Goal: Transaction & Acquisition: Purchase product/service

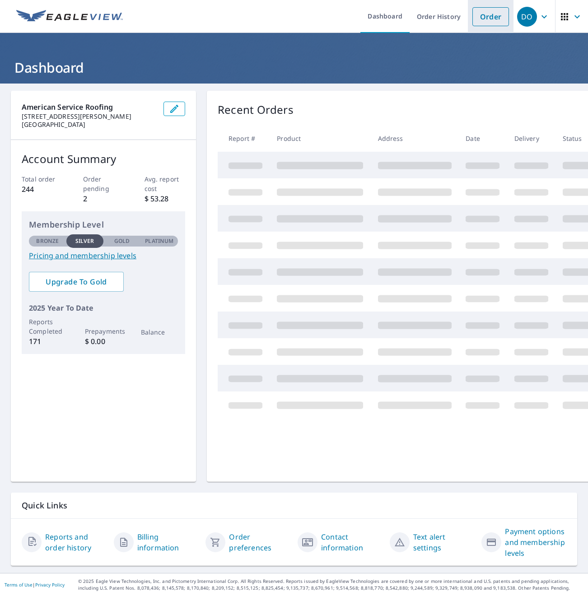
click at [489, 12] on link "Order" at bounding box center [490, 16] width 37 height 19
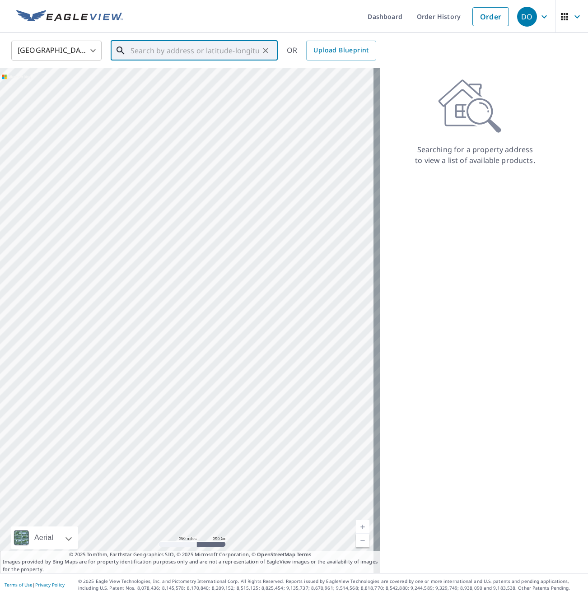
click at [167, 49] on input "text" at bounding box center [194, 50] width 129 height 25
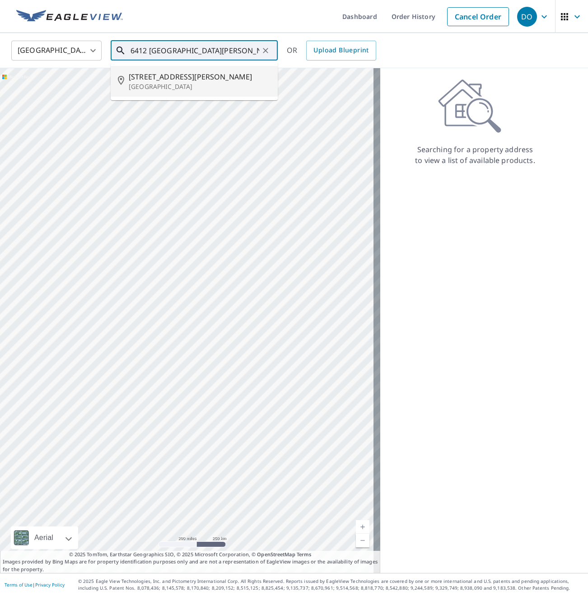
click at [162, 80] on span "[STREET_ADDRESS][PERSON_NAME]" at bounding box center [200, 76] width 142 height 11
type input "[STREET_ADDRESS][PERSON_NAME]"
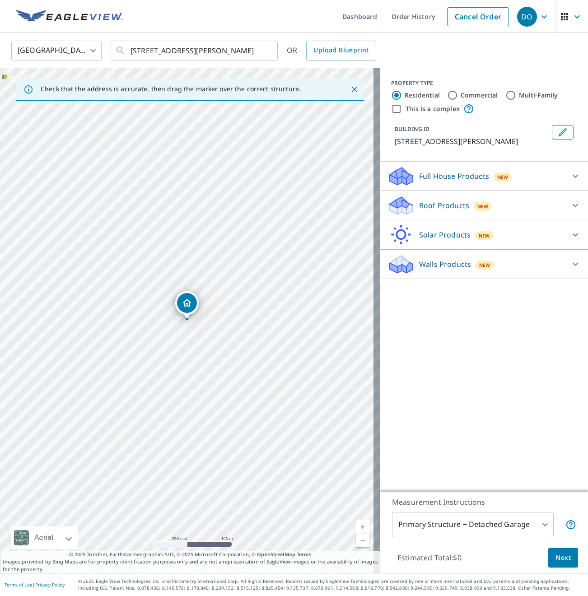
click at [442, 208] on p "Roof Products" at bounding box center [444, 205] width 50 height 11
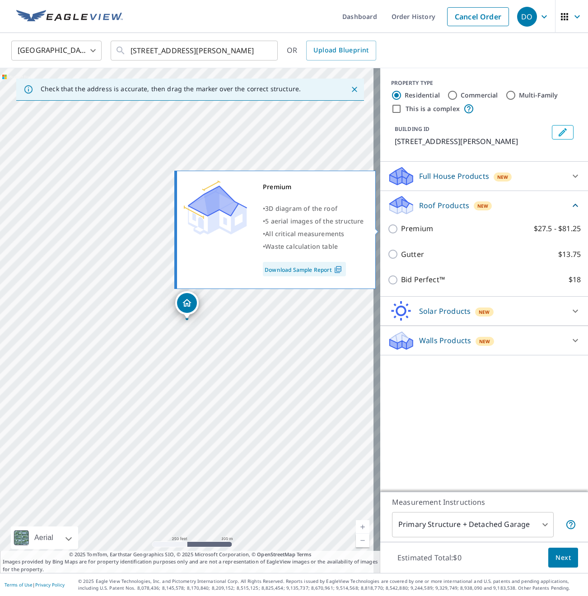
click at [393, 229] on body "DO DO Dashboard Order History Cancel Order DO [GEOGRAPHIC_DATA] [GEOGRAPHIC_DAT…" at bounding box center [294, 298] width 588 height 596
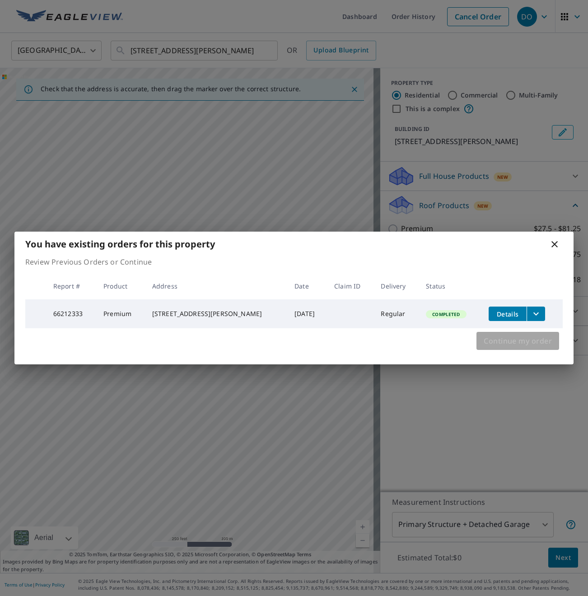
click at [508, 345] on span "Continue my order" at bounding box center [518, 341] width 68 height 13
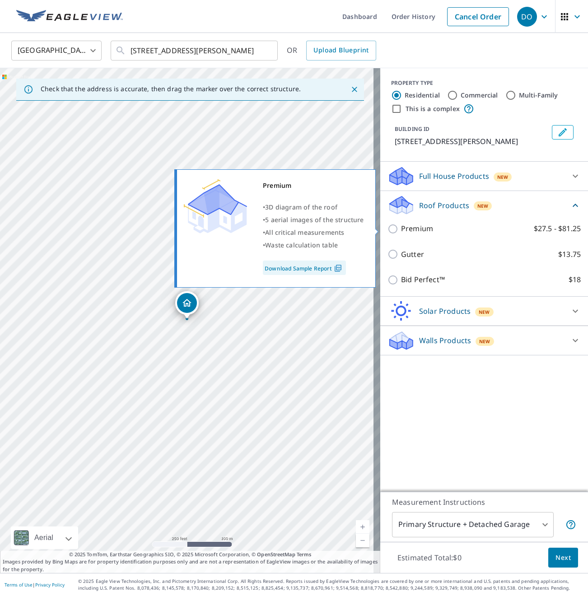
click at [387, 231] on input "Premium $27.5 - $81.25" at bounding box center [394, 228] width 14 height 11
checkbox input "true"
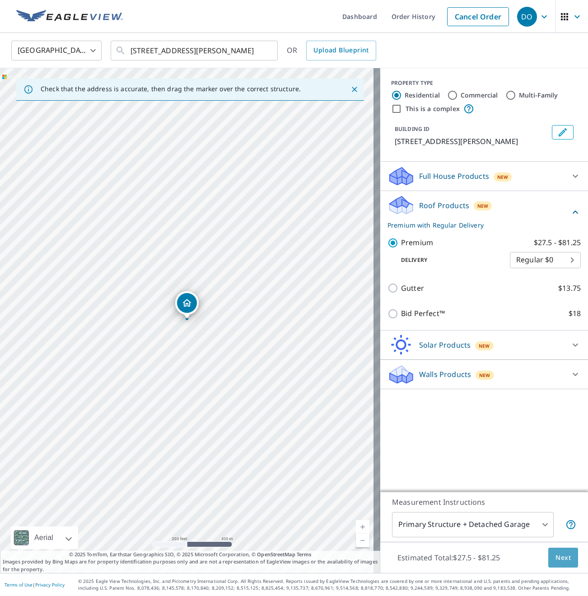
click at [555, 560] on span "Next" at bounding box center [562, 557] width 15 height 11
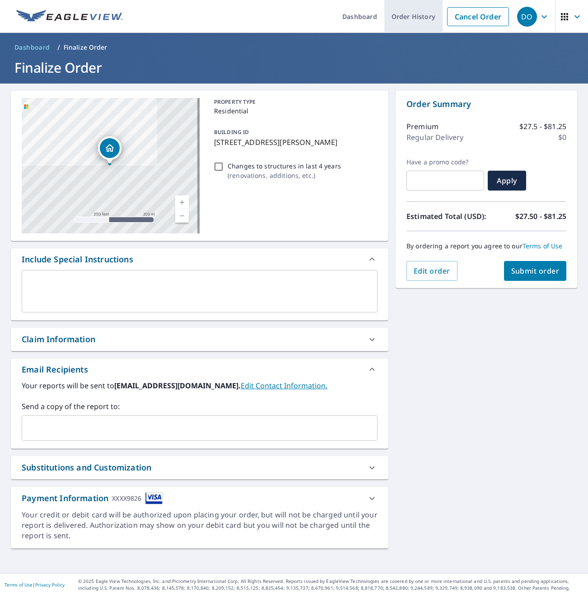
click at [411, 17] on link "Order History" at bounding box center [413, 16] width 58 height 33
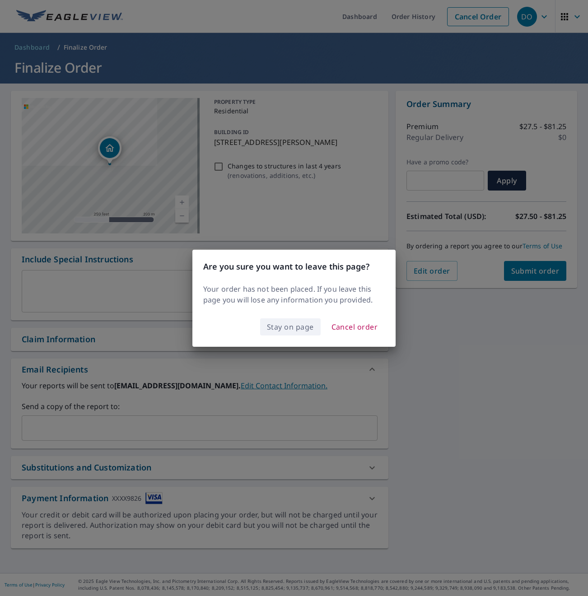
click at [298, 326] on span "Stay on page" at bounding box center [290, 327] width 47 height 13
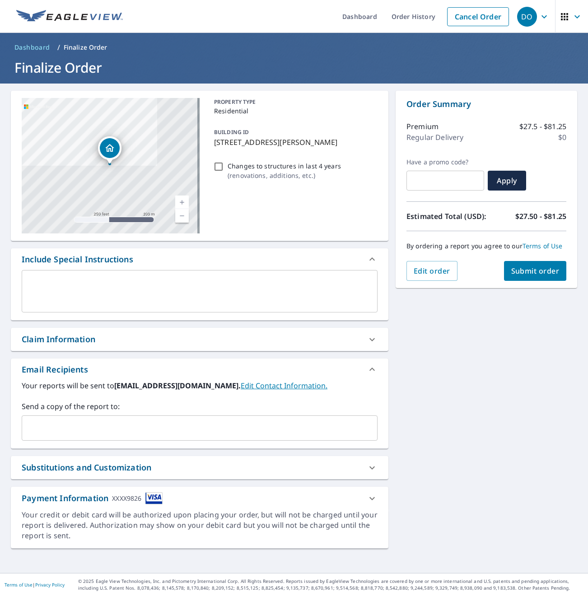
click at [528, 276] on span "Submit order" at bounding box center [535, 271] width 48 height 10
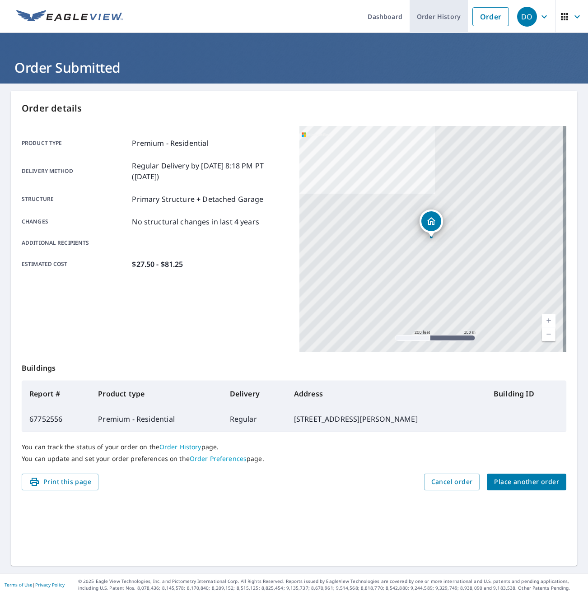
click at [434, 18] on link "Order History" at bounding box center [438, 16] width 58 height 33
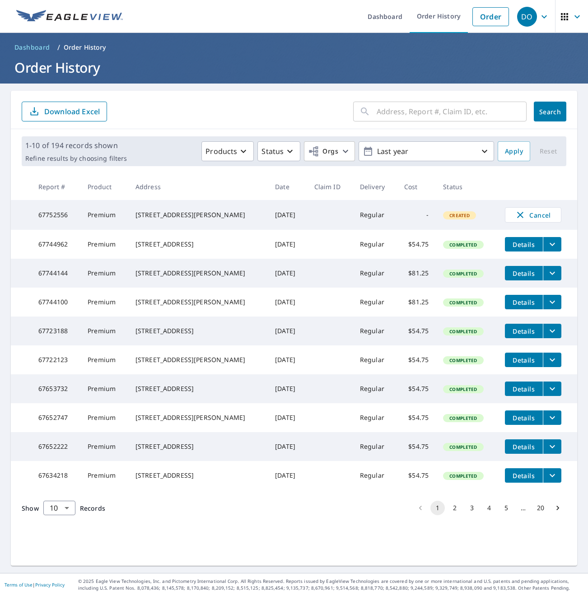
click at [465, 515] on button "3" at bounding box center [472, 508] width 14 height 14
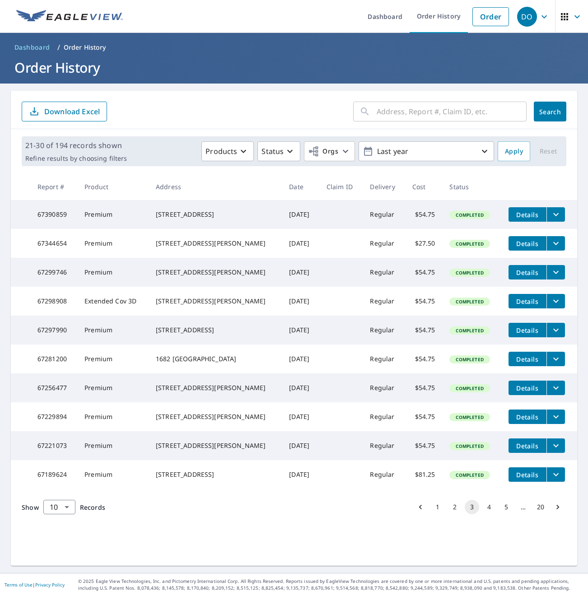
click at [449, 514] on button "2" at bounding box center [454, 507] width 14 height 14
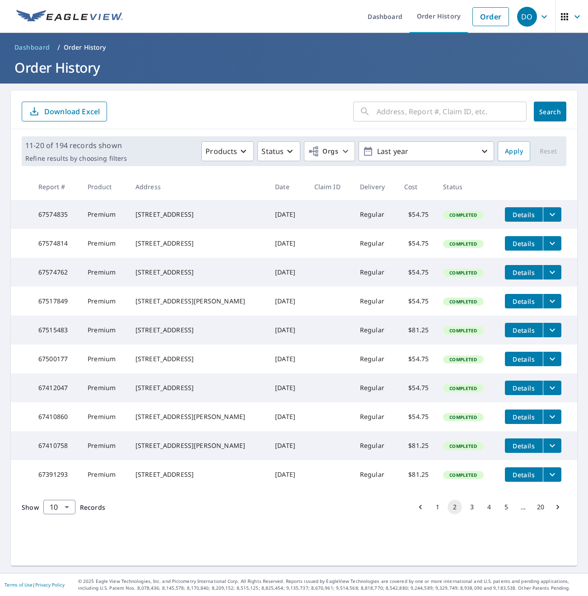
click at [547, 422] on icon "filesDropdownBtn-67410860" at bounding box center [552, 416] width 11 height 11
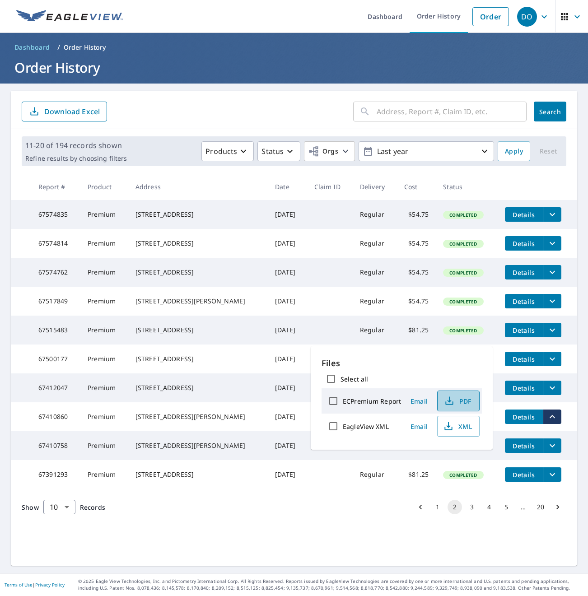
click at [467, 400] on span "PDF" at bounding box center [457, 401] width 29 height 11
